Goal: Task Accomplishment & Management: Use online tool/utility

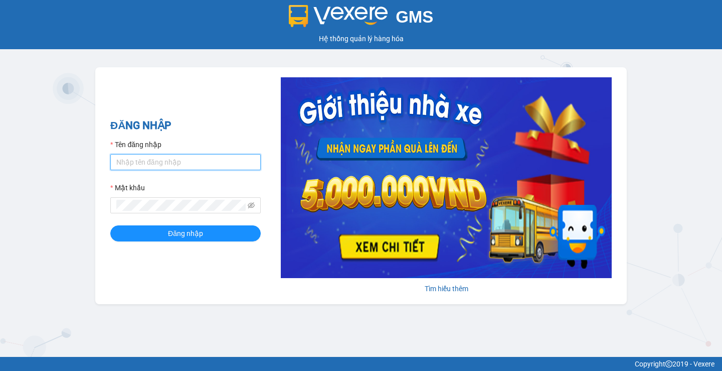
click at [171, 160] on input "Tên đăng nhập" at bounding box center [185, 162] width 150 height 16
type input "thuyhien.apq"
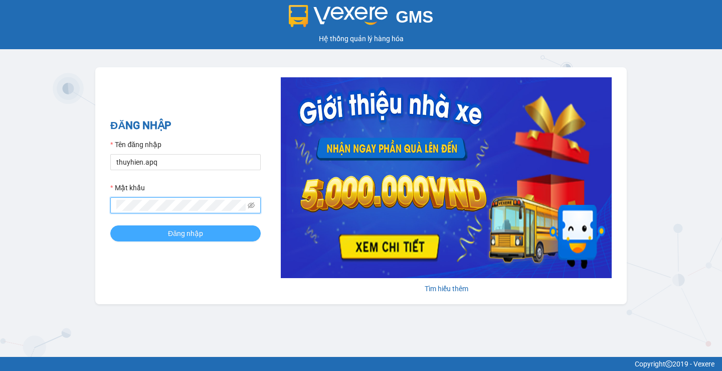
click at [199, 234] on span "Đăng nhập" at bounding box center [185, 233] width 35 height 11
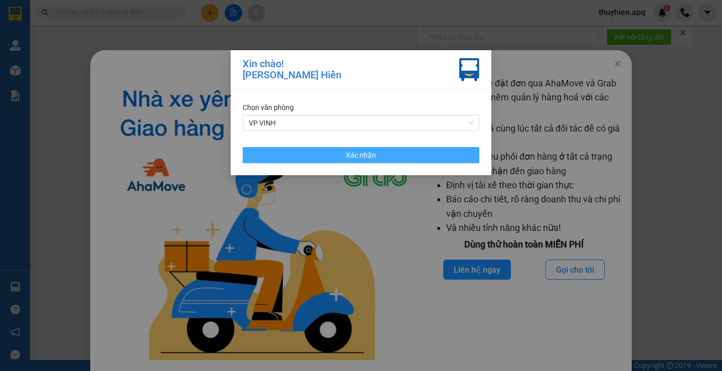
click at [330, 147] on button "Xác nhận" at bounding box center [361, 155] width 237 height 16
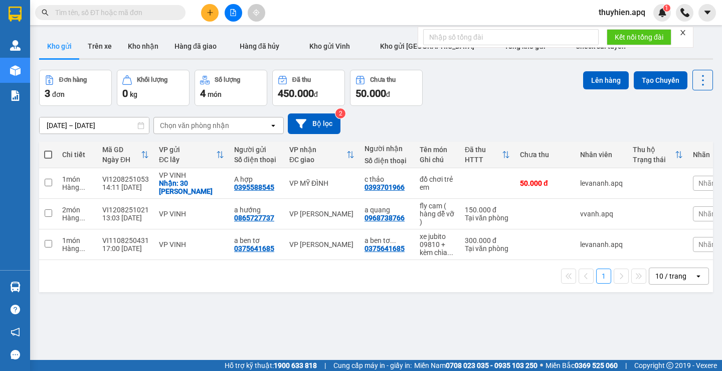
paste input "0367587915"
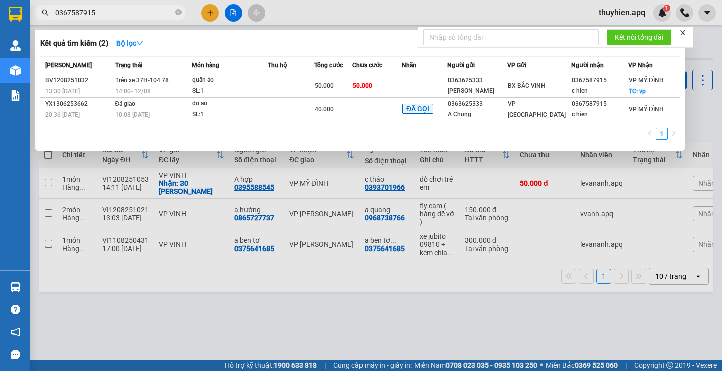
type input "0367587915"
click at [301, 18] on div at bounding box center [361, 185] width 722 height 371
